Goal: Task Accomplishment & Management: Complete application form

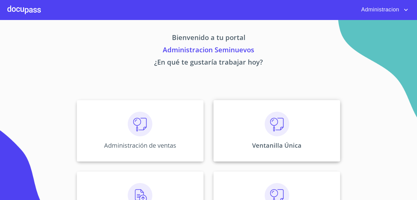
click at [274, 140] on div "Ventanilla Única" at bounding box center [276, 130] width 127 height 61
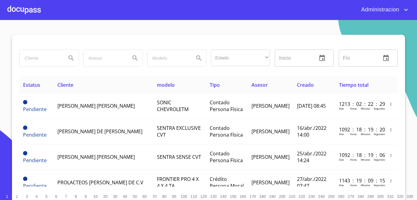
click at [38, 65] on input "search" at bounding box center [41, 58] width 42 height 17
type input "[PERSON_NAME] [PERSON_NAME]"
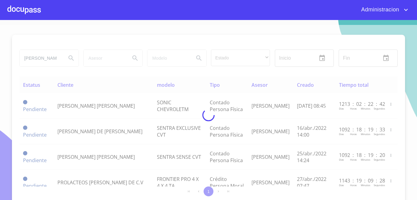
scroll to position [0, 0]
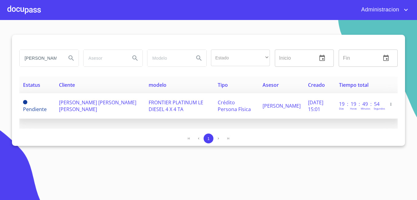
click at [66, 106] on span "[PERSON_NAME] [PERSON_NAME] [PERSON_NAME]" at bounding box center [97, 106] width 77 height 14
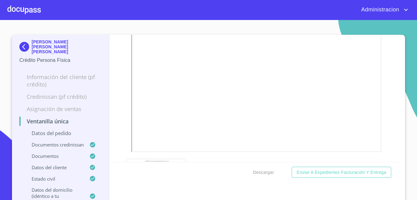
scroll to position [506, 0]
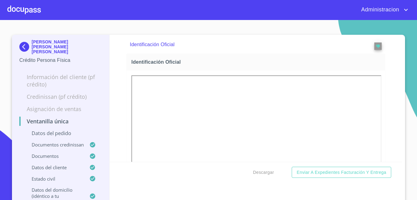
click at [306, 178] on div "Descargar Enviar a Expedientes Facturación y Entrega" at bounding box center [256, 171] width 293 height 21
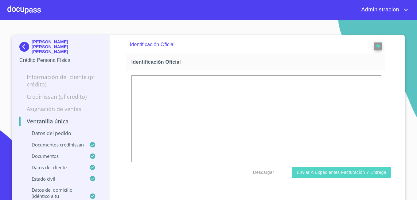
click at [310, 173] on span "Enviar a Expedientes Facturación y Entrega" at bounding box center [342, 172] width 90 height 8
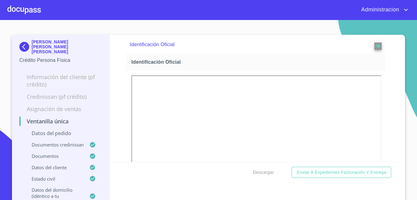
scroll to position [138, 0]
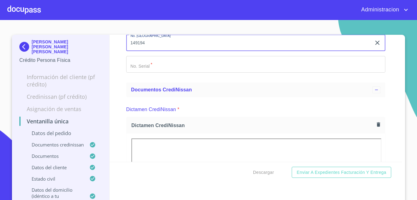
type input "149194"
click at [160, 67] on input "Marca   *" at bounding box center [255, 64] width 259 height 17
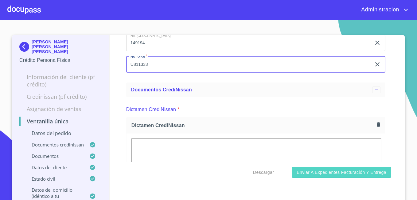
type input "U811333"
click at [297, 171] on span "Enviar a Expedientes Facturación y Entrega" at bounding box center [342, 172] width 90 height 8
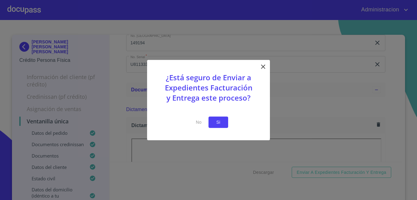
click at [216, 118] on span "Si" at bounding box center [218, 122] width 10 height 8
